Goal: Use online tool/utility: Utilize a website feature to perform a specific function

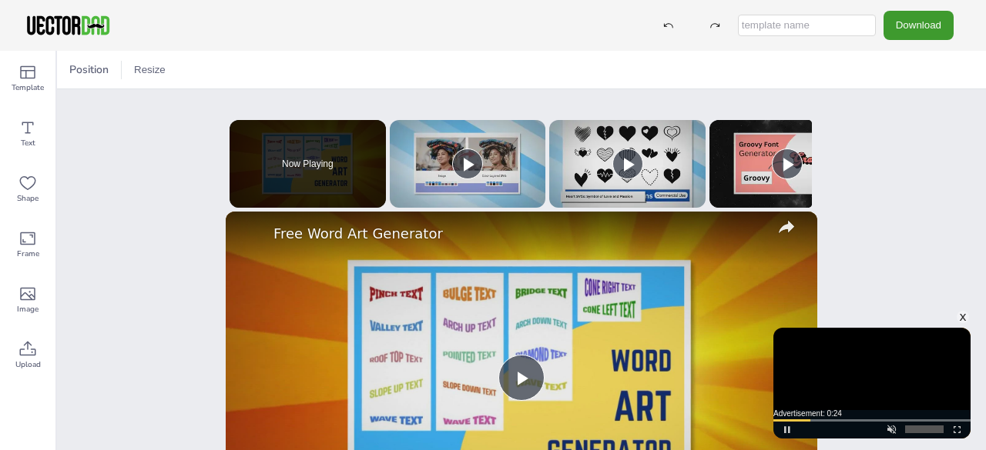
click at [864, 26] on input "text" at bounding box center [807, 26] width 138 height 22
drag, startPoint x: 782, startPoint y: 23, endPoint x: 816, endPoint y: 21, distance: 34.7
click at [816, 21] on input "text" at bounding box center [807, 26] width 138 height 22
click at [805, 25] on input "text" at bounding box center [807, 26] width 138 height 22
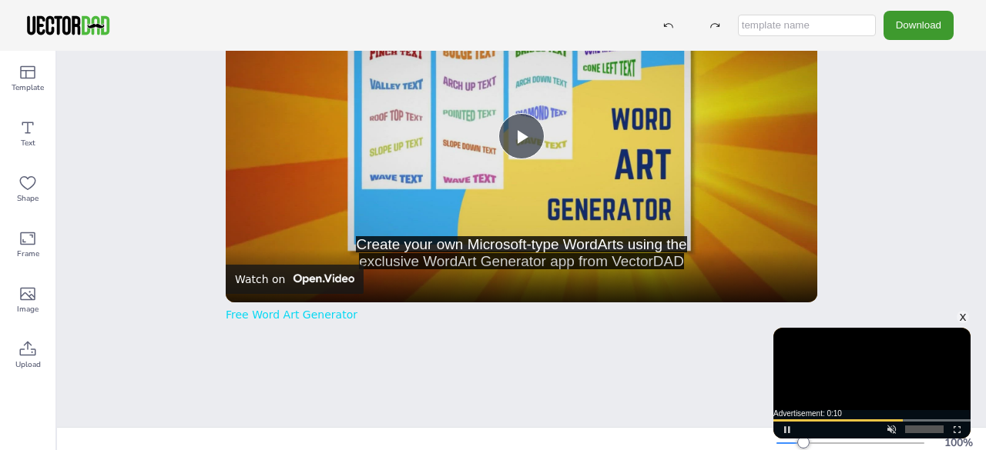
scroll to position [249, 0]
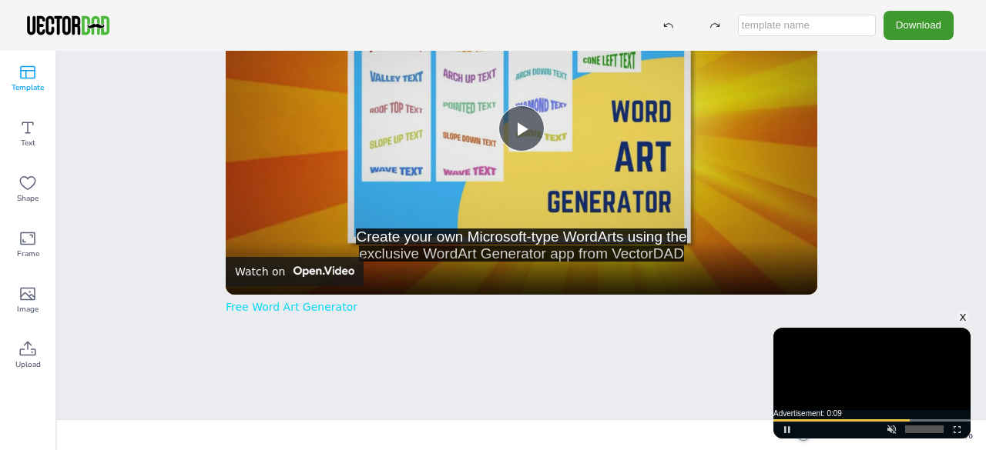
click at [33, 69] on icon at bounding box center [27, 72] width 18 height 18
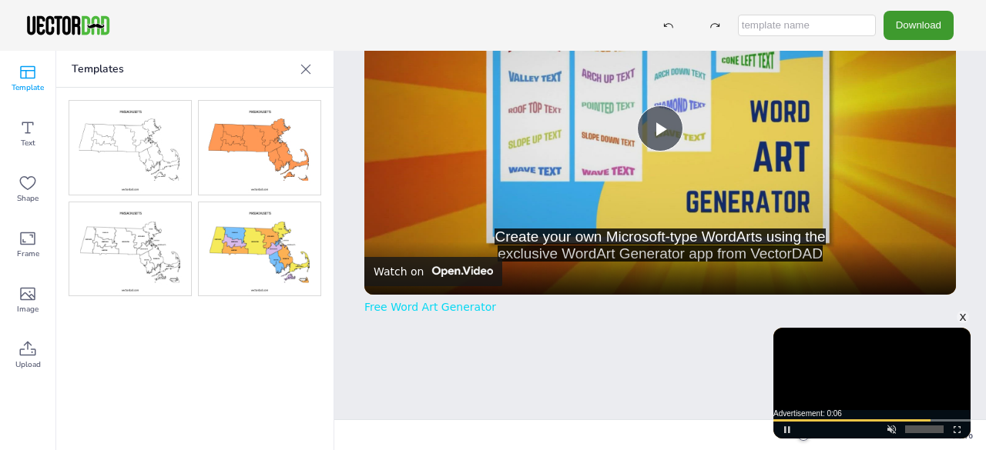
click at [276, 258] on img at bounding box center [260, 250] width 122 height 94
click at [253, 247] on img at bounding box center [260, 250] width 122 height 94
click at [252, 267] on img at bounding box center [260, 250] width 122 height 94
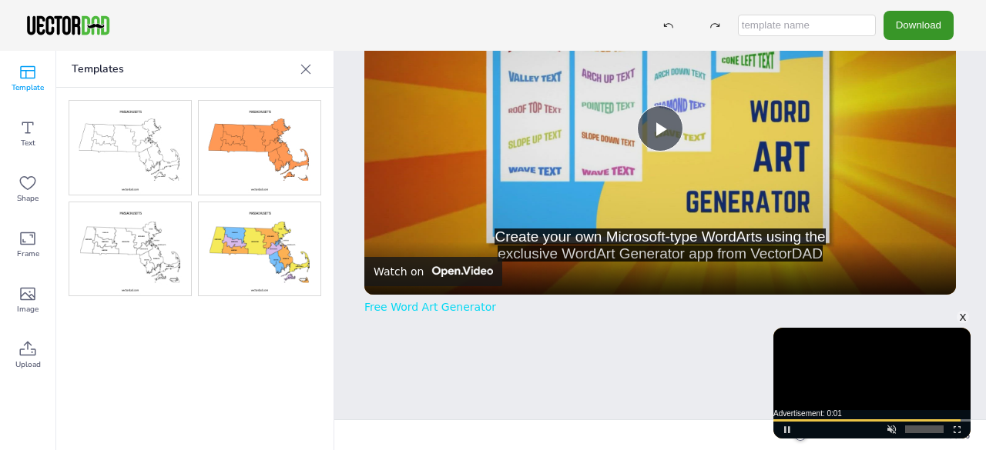
click at [892, 28] on button "Download" at bounding box center [918, 25] width 70 height 28
click at [114, 160] on img at bounding box center [130, 148] width 122 height 94
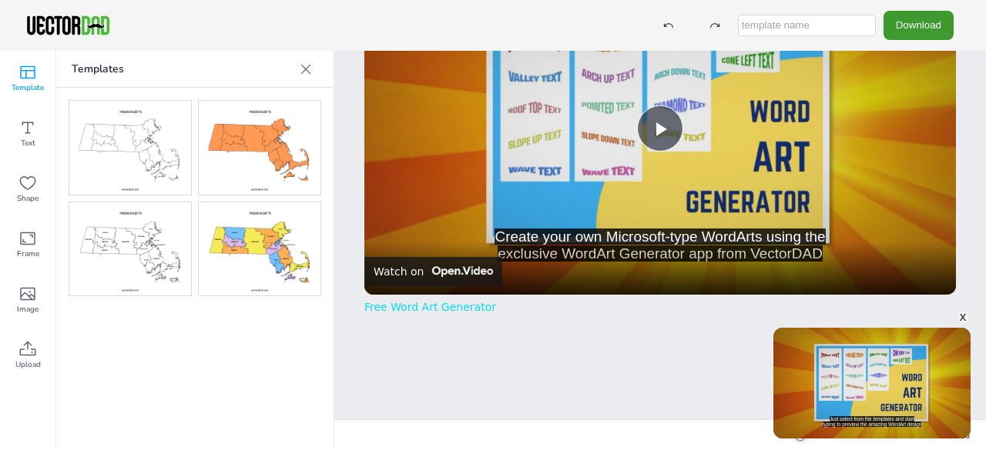
scroll to position [0, 0]
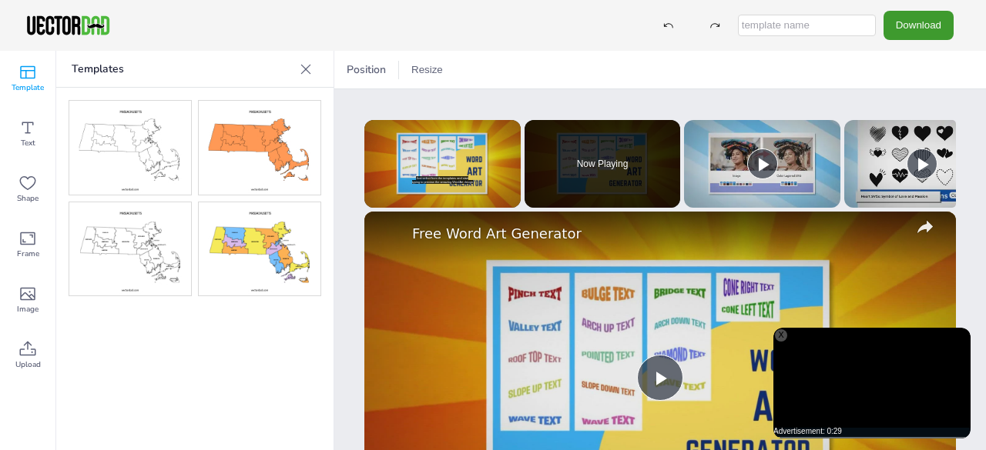
click at [248, 150] on img at bounding box center [260, 148] width 122 height 94
drag, startPoint x: 248, startPoint y: 150, endPoint x: 588, endPoint y: 179, distance: 340.9
click at [689, 206] on div "Template Text Shape Frame Image Upload Templates Upload Images Upload Position …" at bounding box center [493, 251] width 986 height 400
click at [106, 157] on img at bounding box center [130, 148] width 122 height 94
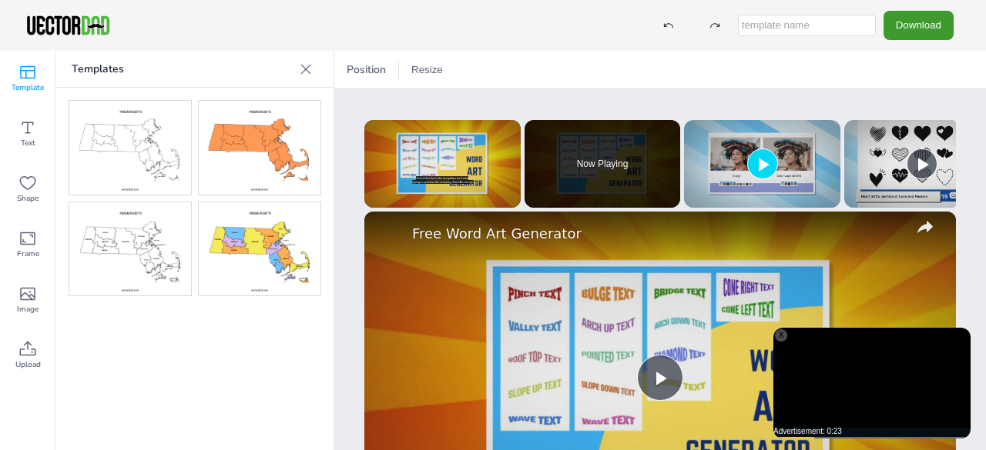
drag, startPoint x: 628, startPoint y: 202, endPoint x: 714, endPoint y: 203, distance: 85.5
click at [714, 203] on ol "Now Playing Up Next Free Word Art Generator 1:37 Now Playing Up Next Free SVG C…" at bounding box center [741, 164] width 435 height 88
click at [762, 164] on span "Play" at bounding box center [762, 164] width 0 height 0
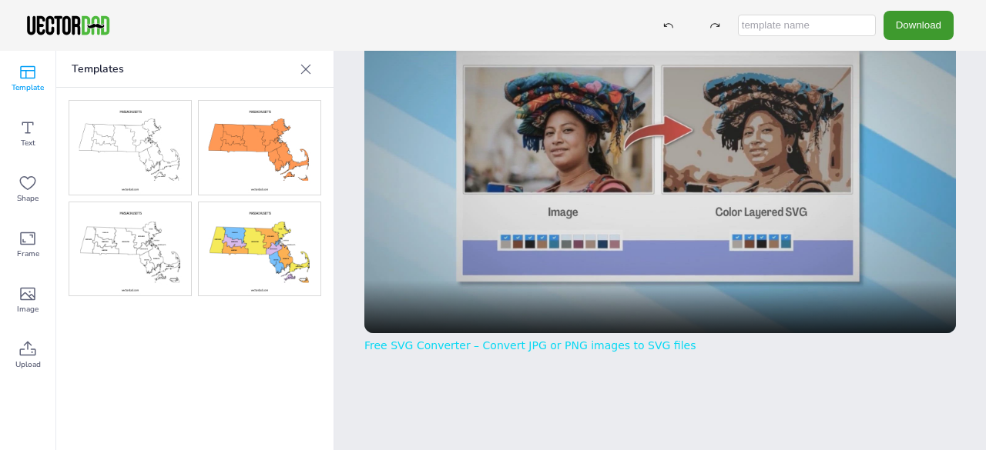
scroll to position [231, 0]
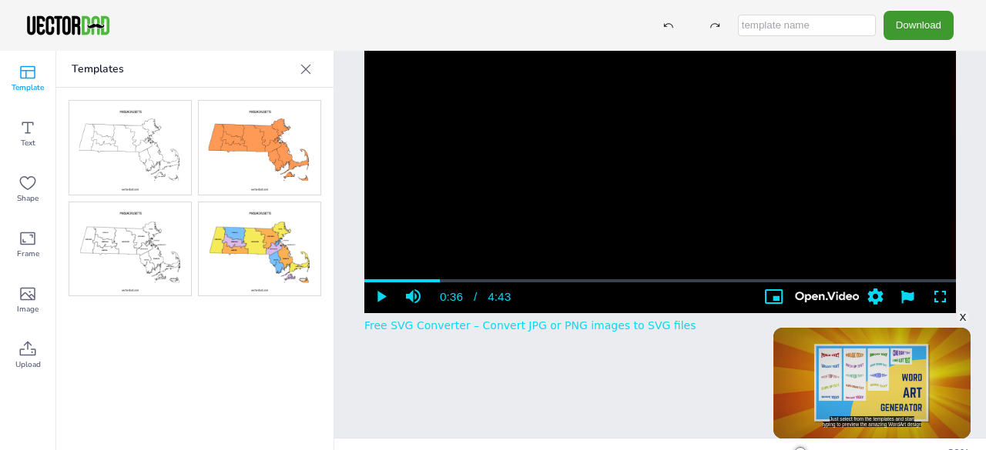
drag, startPoint x: 425, startPoint y: 280, endPoint x: 958, endPoint y: 289, distance: 533.0
click at [958, 289] on div "Position Resize MASSACHUSETTS vectordad.com x Please enable JavaScript Just sel…" at bounding box center [659, 251] width 651 height 400
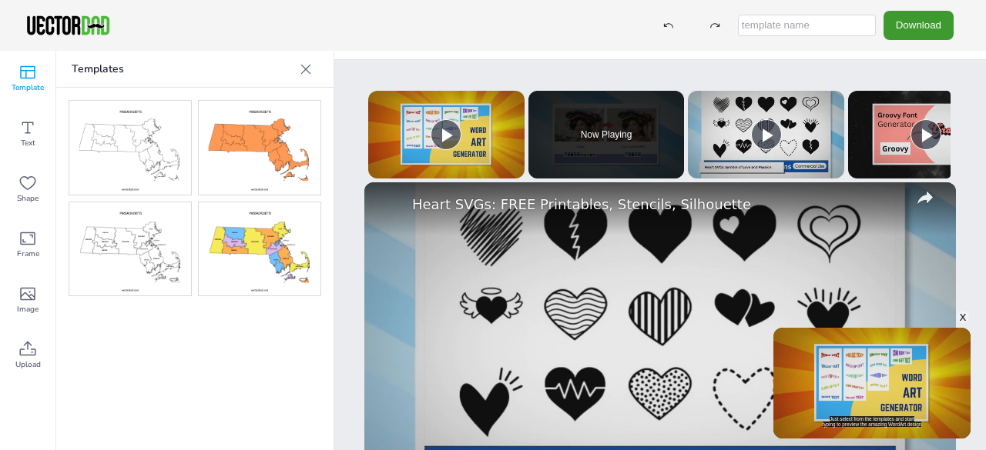
scroll to position [0, 0]
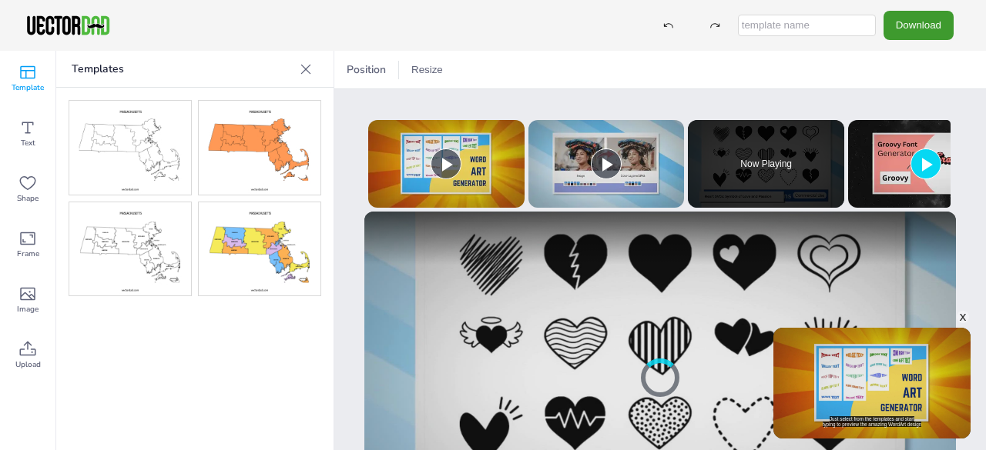
click at [872, 181] on img at bounding box center [926, 164] width 156 height 88
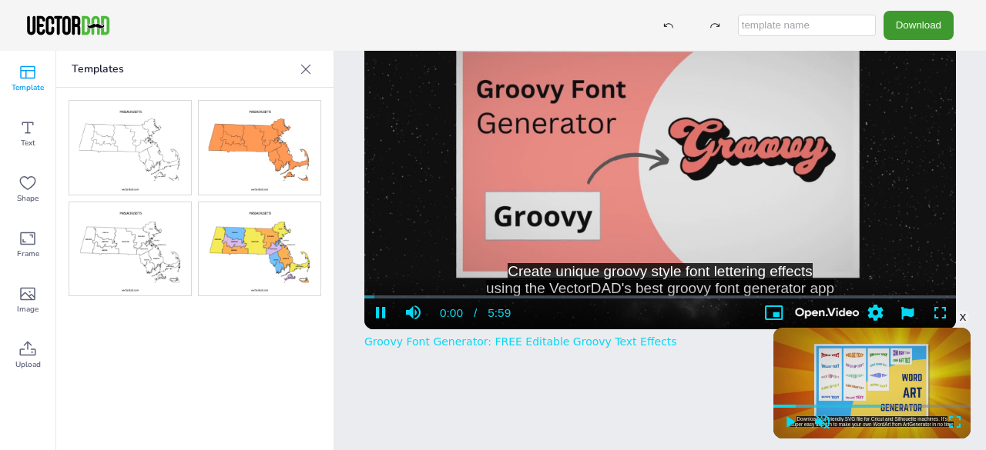
scroll to position [249, 0]
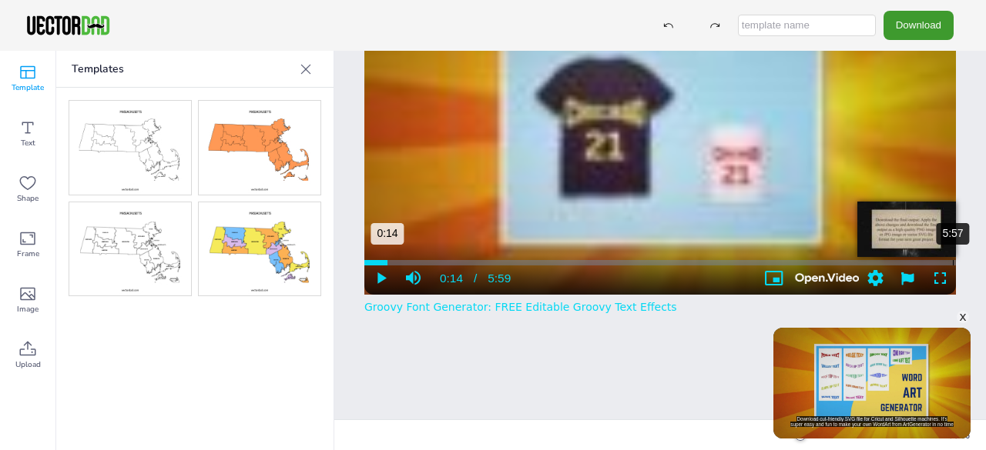
drag, startPoint x: 375, startPoint y: 263, endPoint x: 946, endPoint y: 267, distance: 570.6
click at [946, 267] on div "5:57 0:14" at bounding box center [659, 263] width 591 height 16
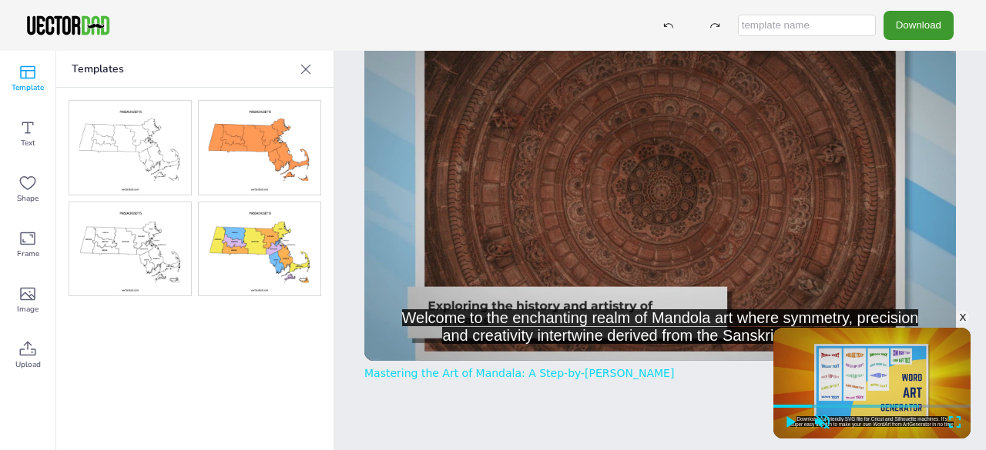
scroll to position [18, 0]
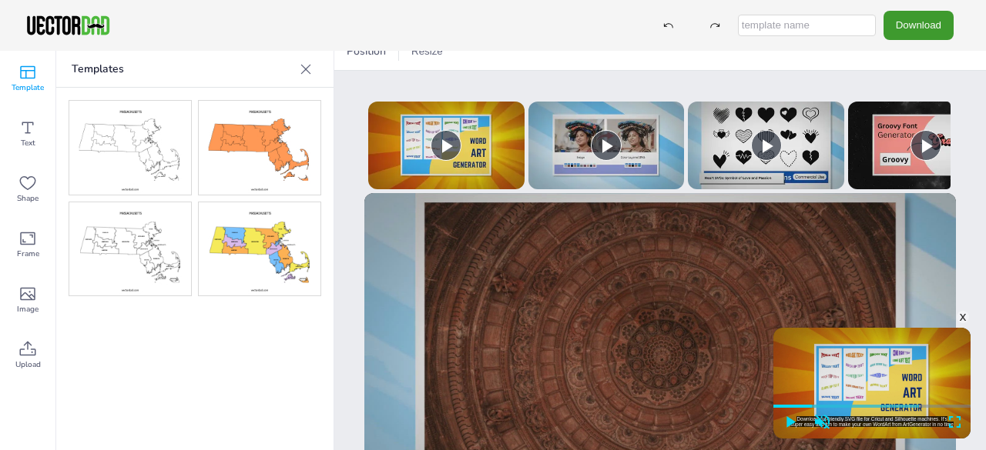
click at [226, 261] on img at bounding box center [260, 250] width 122 height 94
click at [238, 250] on img at bounding box center [260, 250] width 122 height 94
click at [25, 132] on icon at bounding box center [27, 128] width 18 height 18
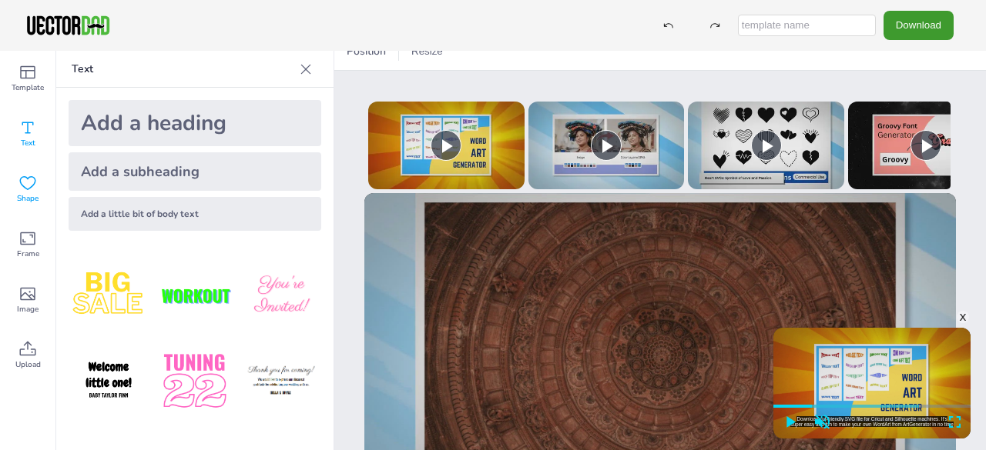
click at [23, 204] on span "Shape" at bounding box center [28, 199] width 22 height 12
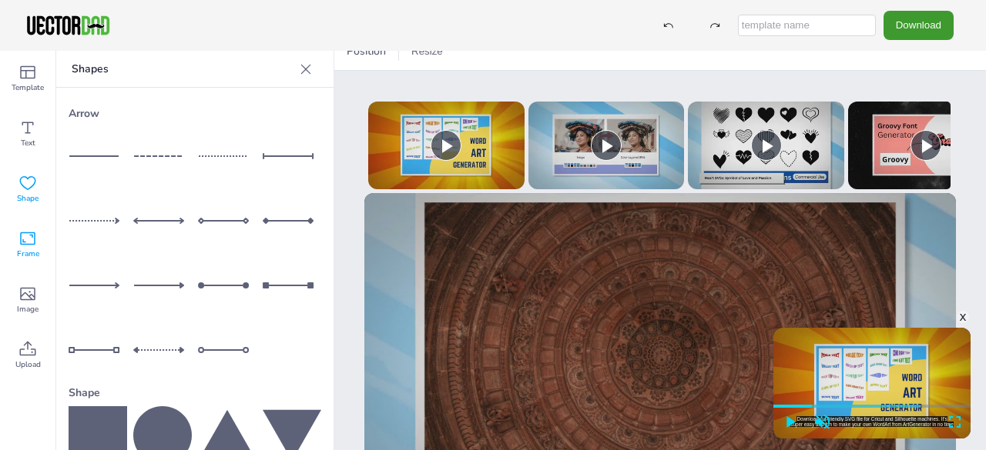
click at [23, 250] on span "Frame" at bounding box center [28, 254] width 22 height 12
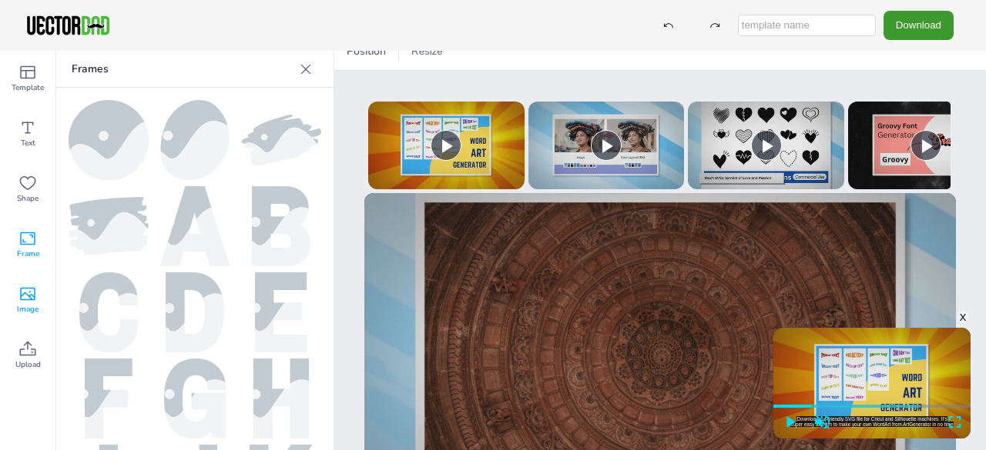
click at [30, 296] on icon at bounding box center [27, 294] width 15 height 13
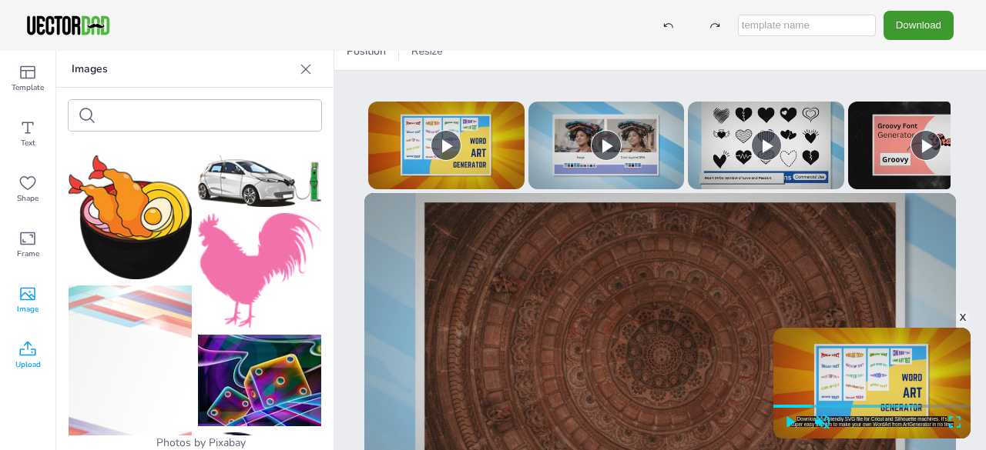
click at [28, 349] on icon at bounding box center [27, 349] width 18 height 18
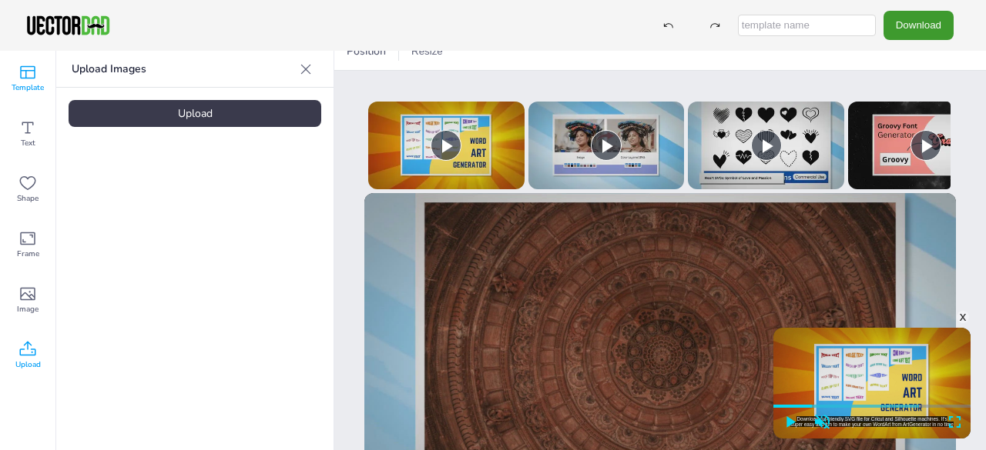
click at [29, 73] on icon at bounding box center [27, 72] width 18 height 18
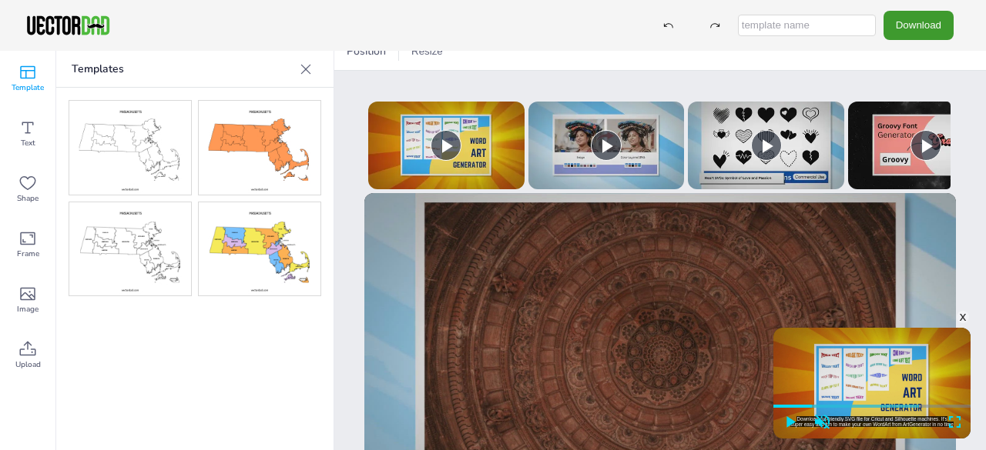
click at [128, 132] on img at bounding box center [130, 148] width 122 height 94
click at [425, 56] on button "Resize" at bounding box center [427, 51] width 44 height 25
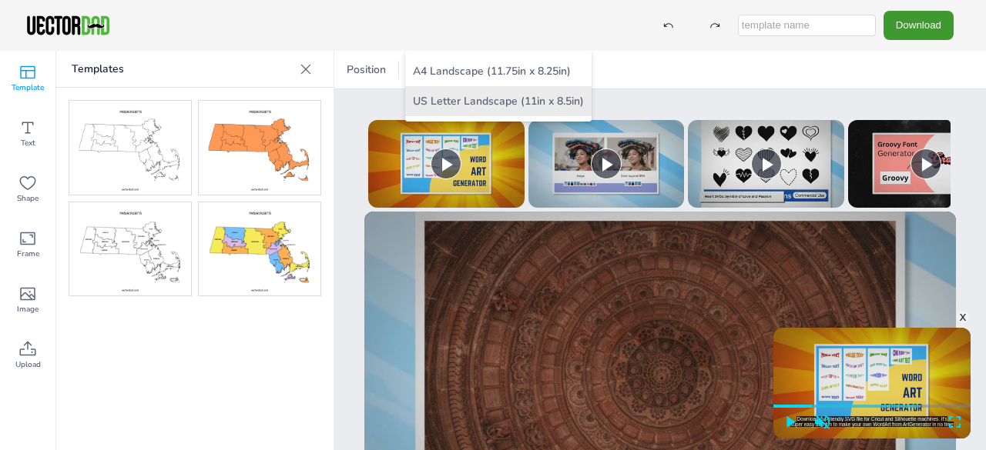
click at [507, 105] on li "US Letter Landscape (11in x 8.5in)" at bounding box center [498, 101] width 186 height 30
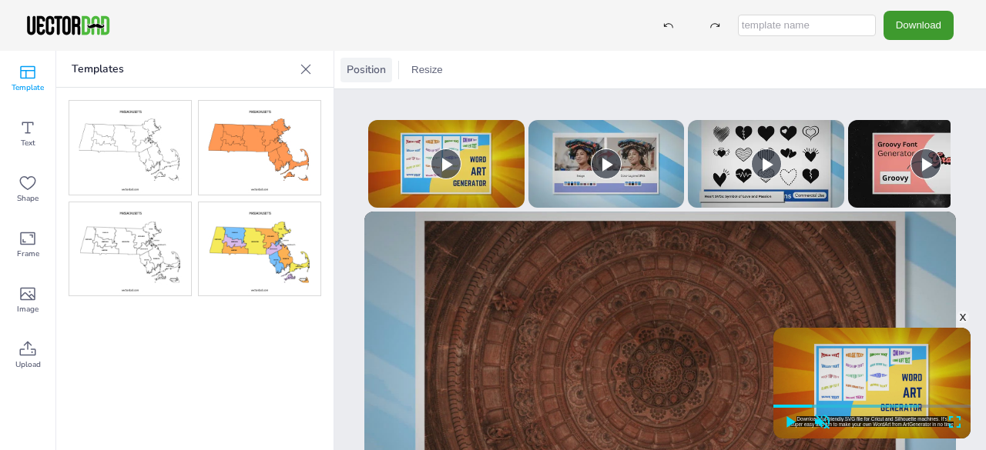
click at [370, 73] on span "Position" at bounding box center [365, 69] width 45 height 15
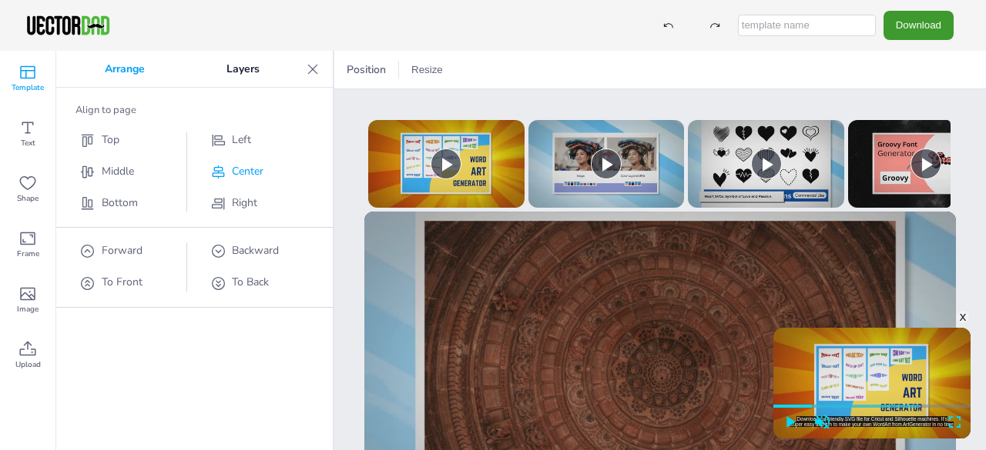
click at [236, 169] on span "Center" at bounding box center [248, 171] width 32 height 15
